Goal: Navigation & Orientation: Find specific page/section

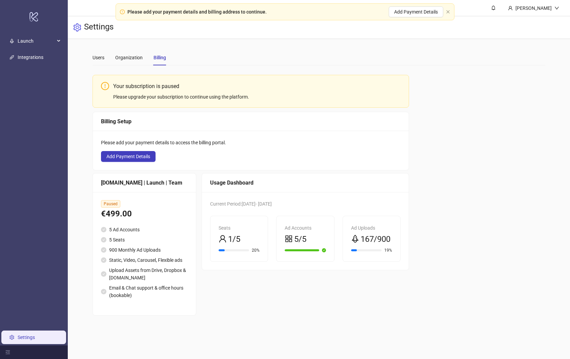
click at [56, 102] on ul "Launch Integrations Settings" at bounding box center [34, 189] width 68 height 313
click at [60, 43] on div "Launch" at bounding box center [33, 42] width 65 height 14
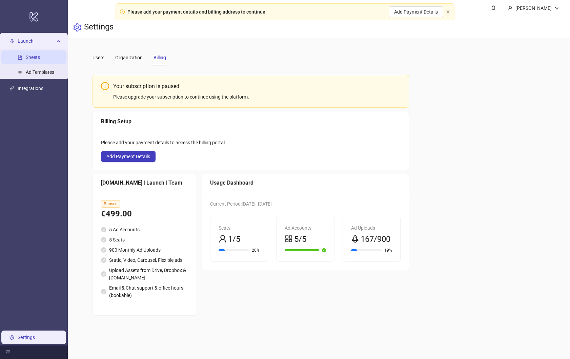
click at [40, 58] on link "Sheets" at bounding box center [33, 57] width 14 height 5
